Goal: Transaction & Acquisition: Obtain resource

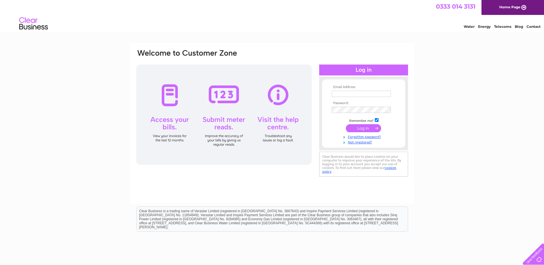
click at [346, 94] on input "text" at bounding box center [361, 94] width 59 height 6
type input "leg@wisegroupsystems.com"
click at [363, 128] on input "submit" at bounding box center [363, 129] width 35 height 8
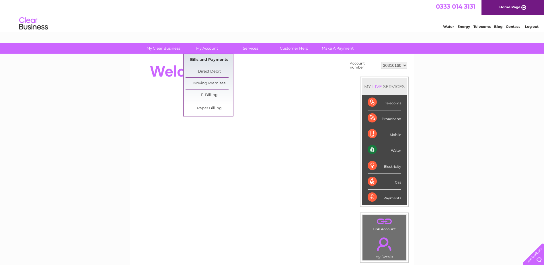
click at [203, 59] on link "Bills and Payments" at bounding box center [208, 59] width 47 height 11
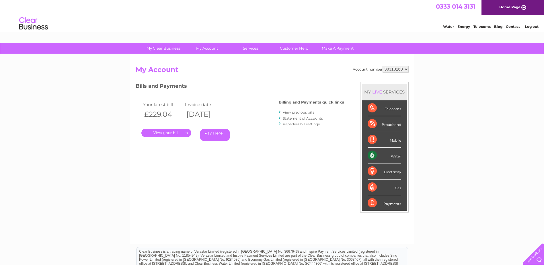
click at [162, 133] on link "." at bounding box center [166, 133] width 50 height 8
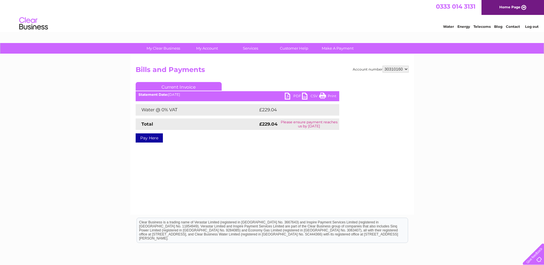
click at [290, 97] on link "PDF" at bounding box center [293, 97] width 17 height 8
click at [528, 27] on link "Log out" at bounding box center [531, 26] width 13 height 4
